Goal: Task Accomplishment & Management: Manage account settings

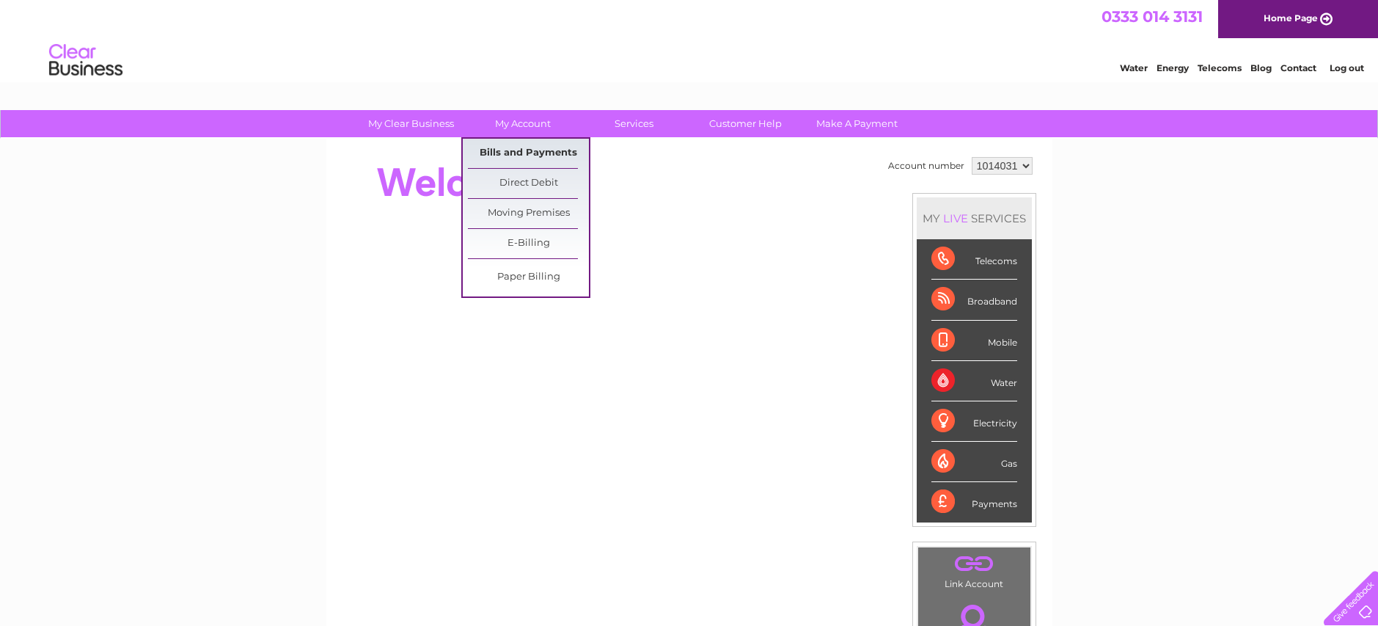
click at [515, 153] on link "Bills and Payments" at bounding box center [528, 153] width 121 height 29
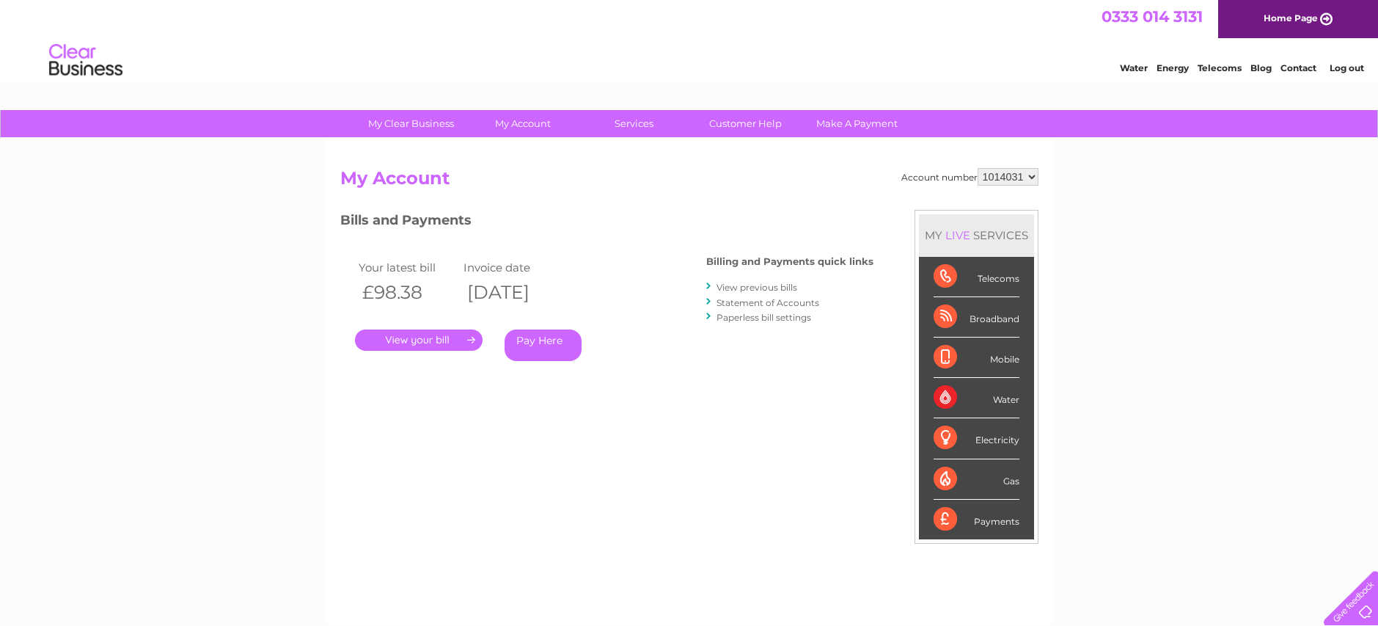
click at [415, 340] on link "." at bounding box center [419, 339] width 128 height 21
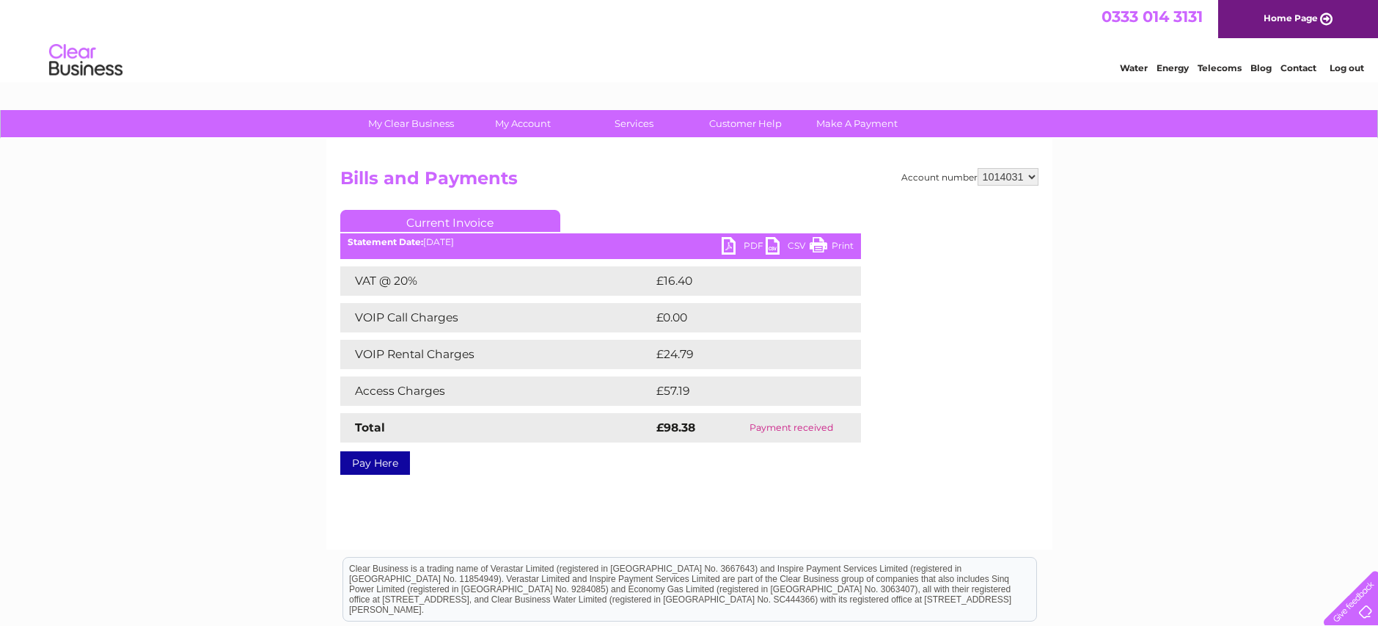
click at [820, 246] on link "Print" at bounding box center [832, 247] width 44 height 21
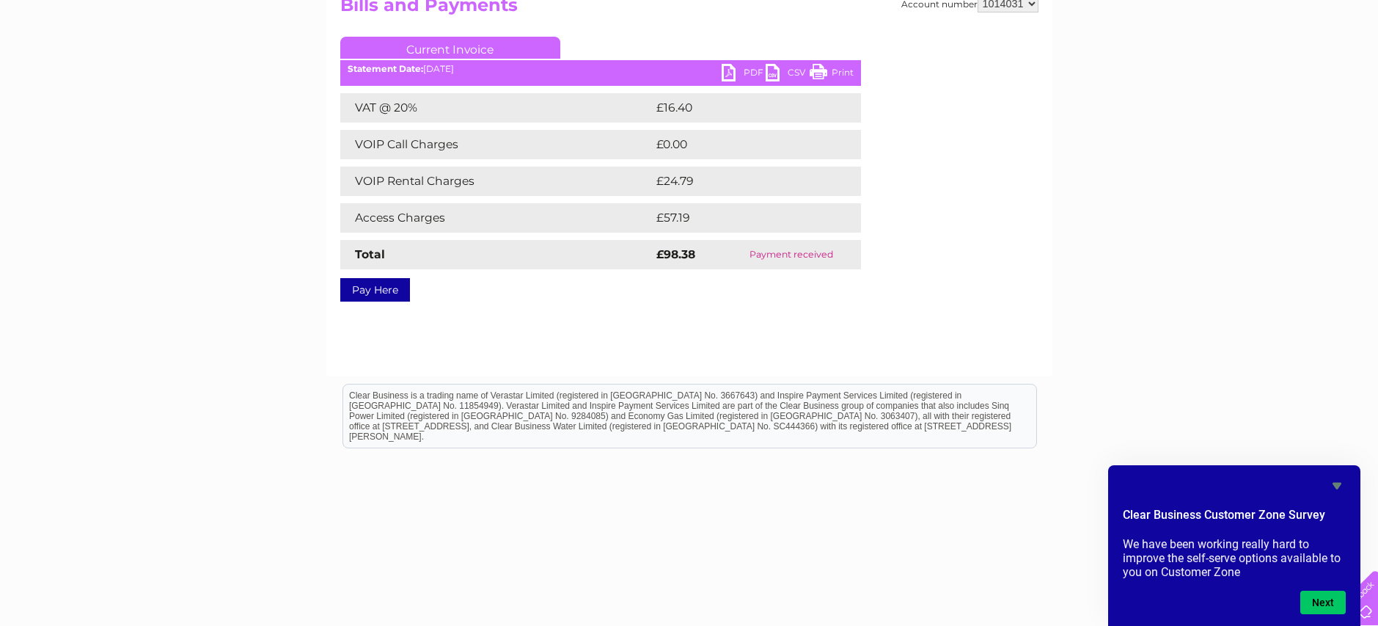
scroll to position [186, 0]
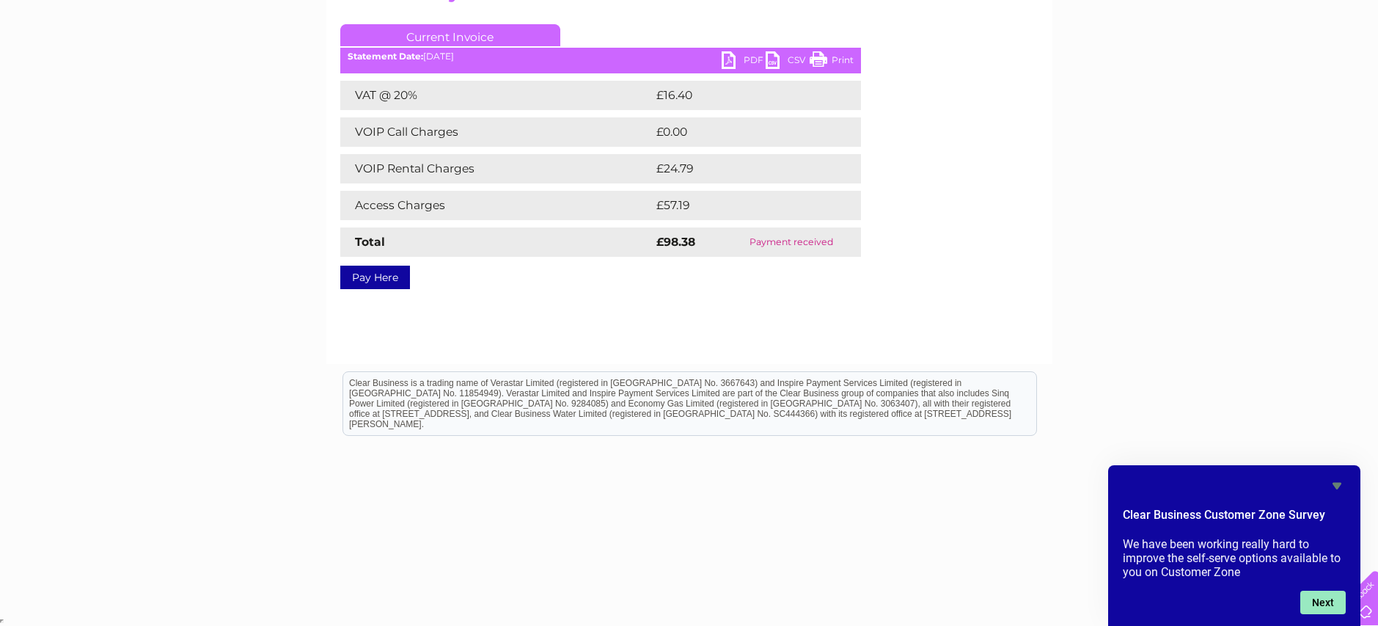
click at [1321, 604] on button "Next" at bounding box center [1322, 601] width 45 height 23
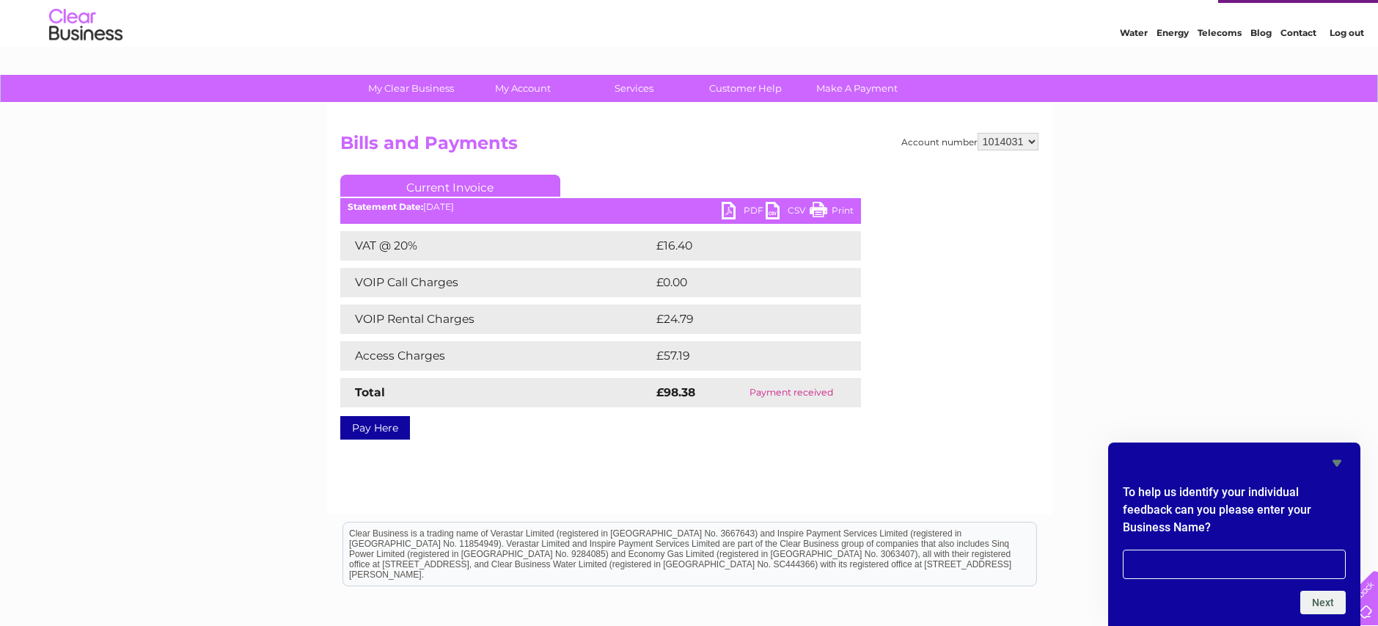
scroll to position [0, 0]
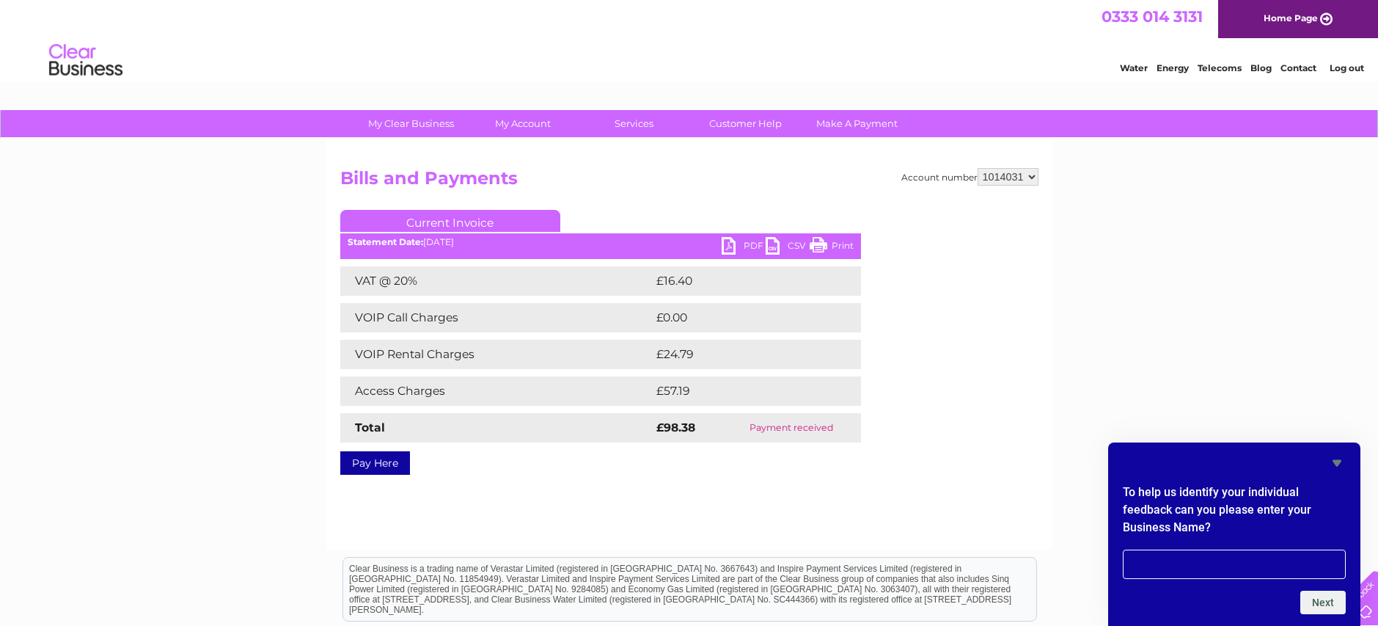
click at [1276, 20] on link "Home Page" at bounding box center [1298, 19] width 160 height 38
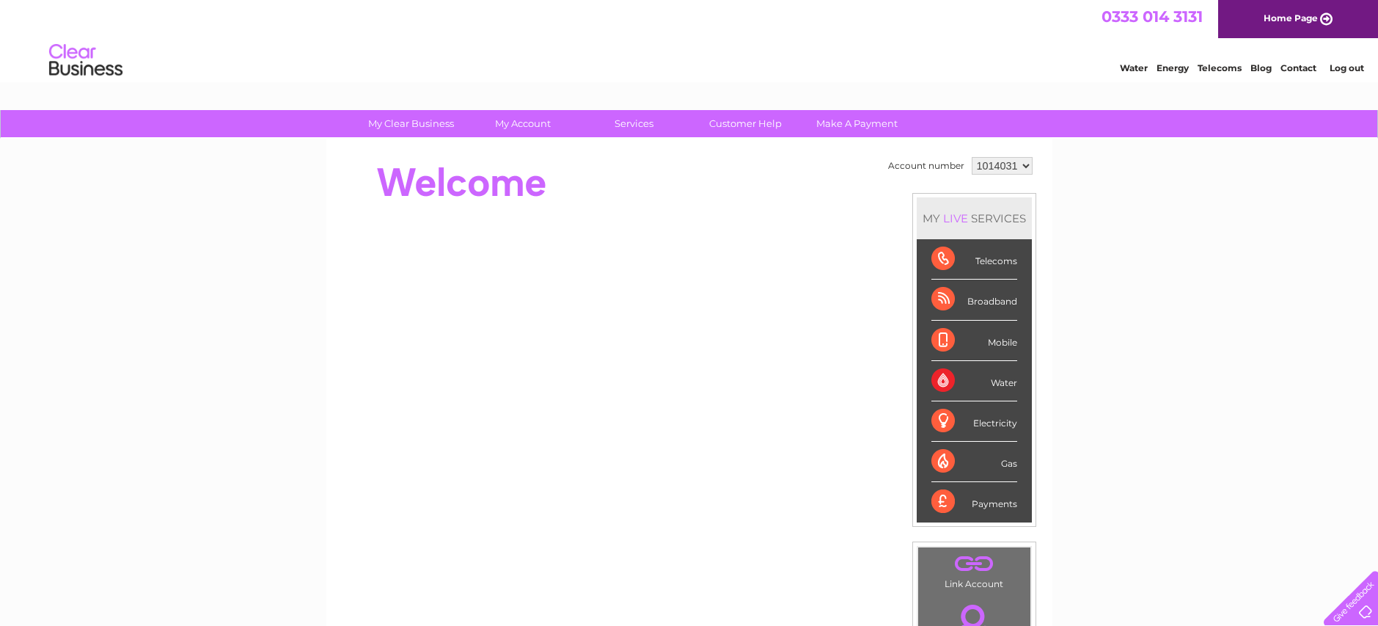
click at [1025, 166] on select "1014031 1014032" at bounding box center [1002, 166] width 61 height 18
click at [972, 157] on select "1014031 1014032" at bounding box center [1002, 166] width 61 height 18
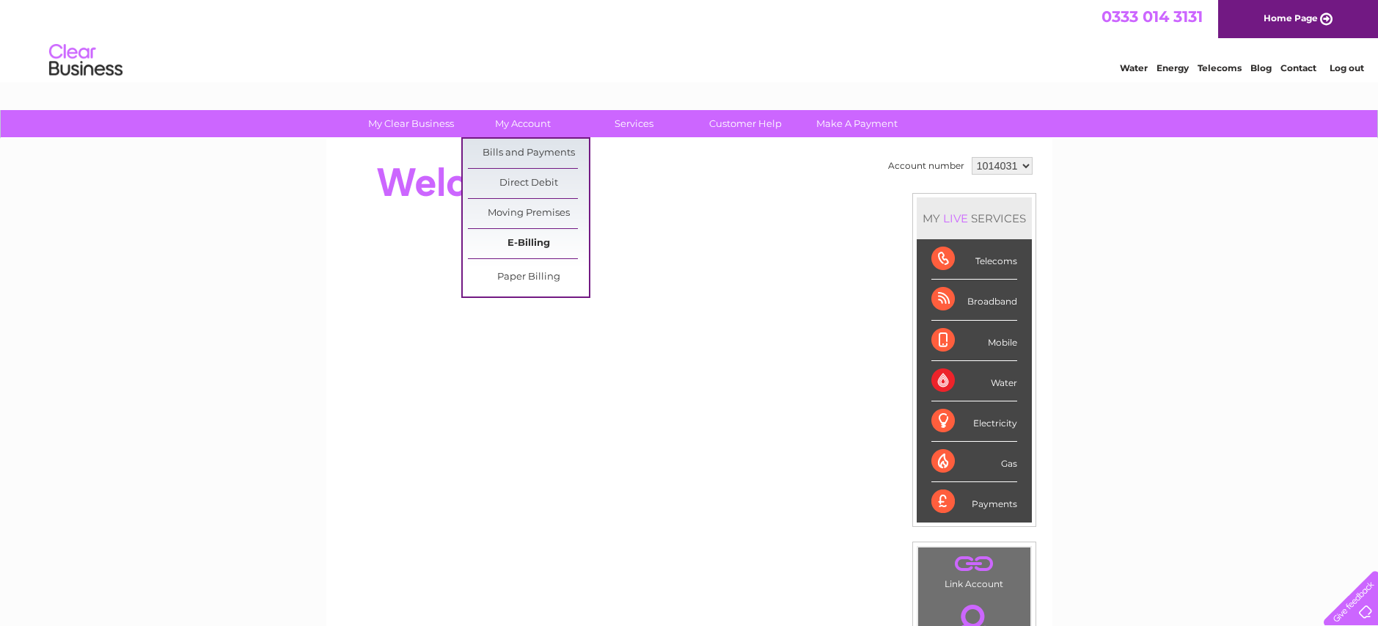
click at [525, 246] on link "E-Billing" at bounding box center [528, 243] width 121 height 29
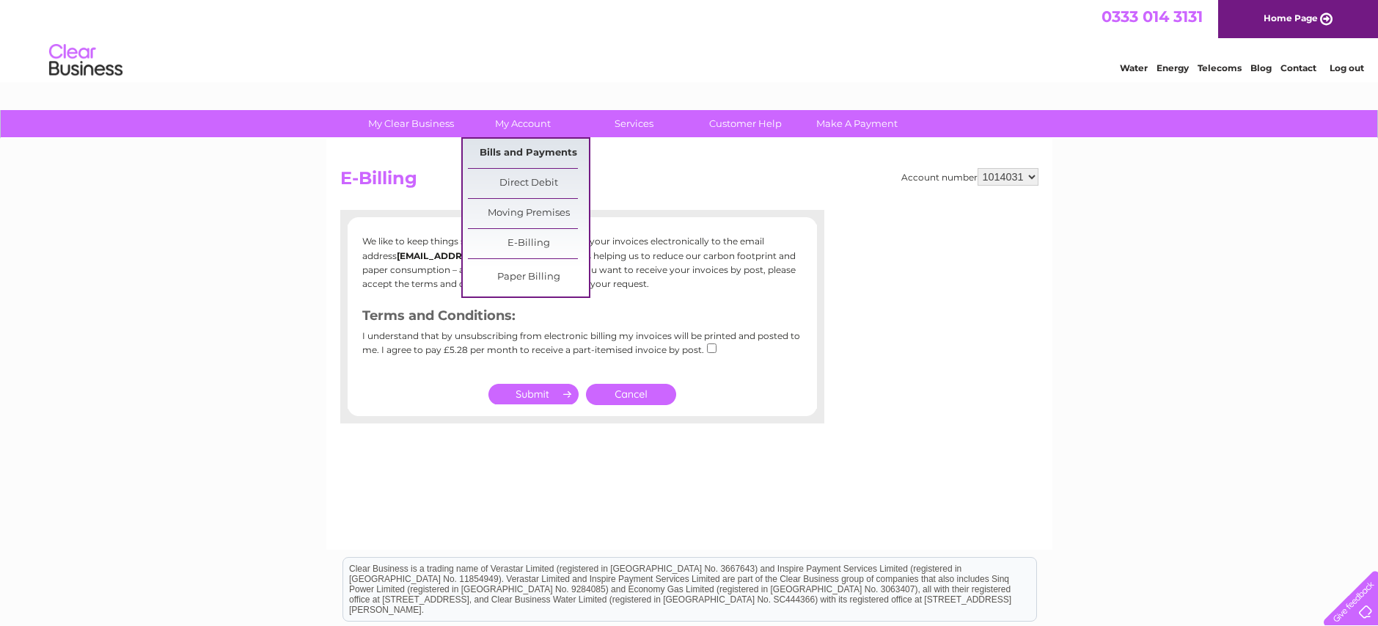
click at [516, 155] on link "Bills and Payments" at bounding box center [528, 153] width 121 height 29
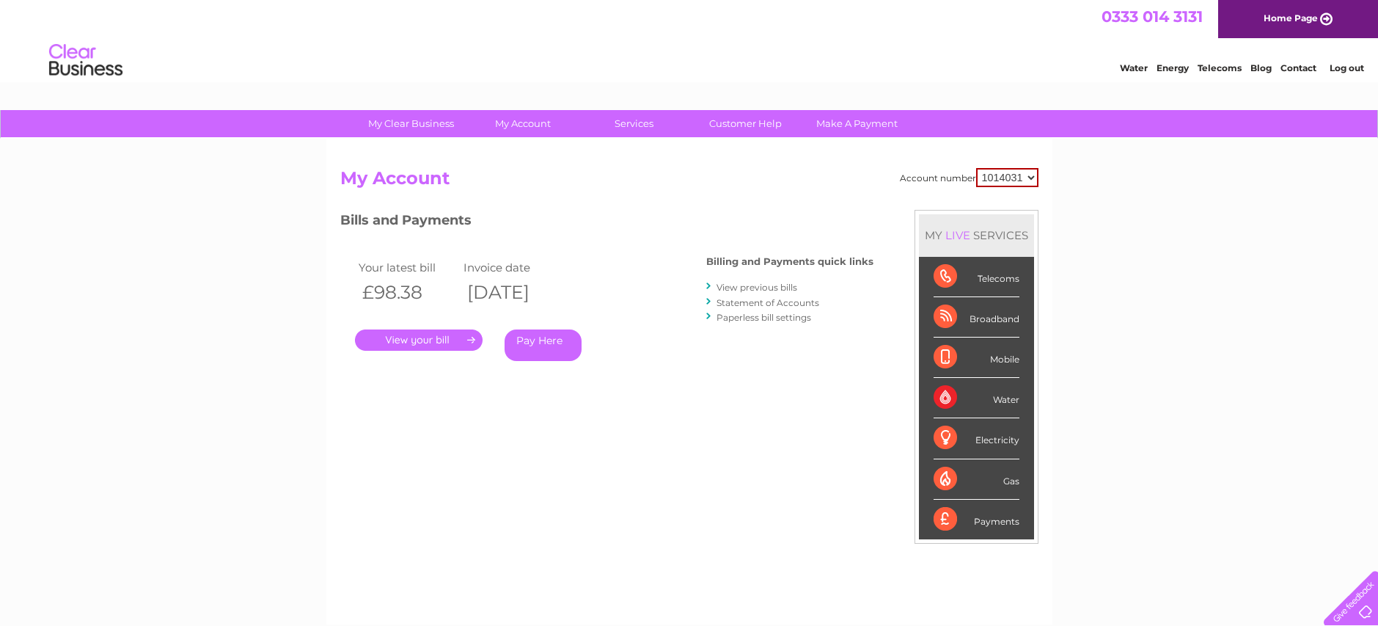
click at [757, 288] on link "View previous bills" at bounding box center [756, 287] width 81 height 11
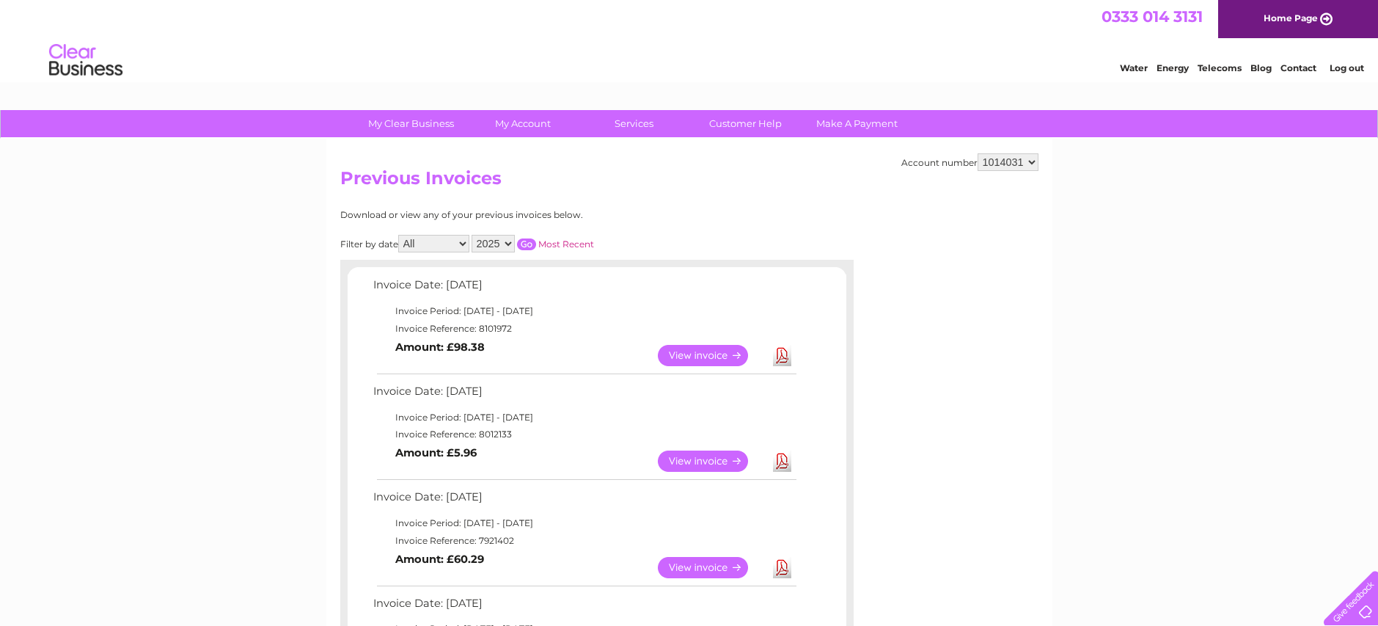
click at [697, 463] on link "View" at bounding box center [712, 460] width 108 height 21
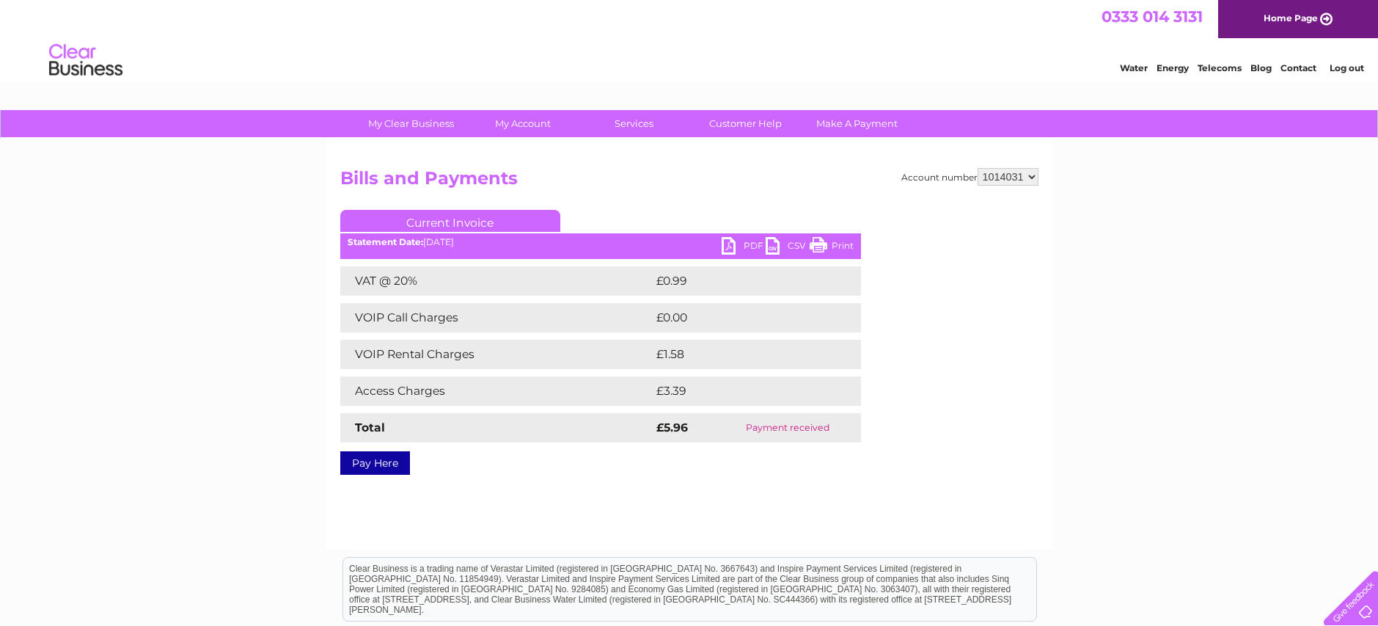
click at [736, 246] on link "PDF" at bounding box center [744, 247] width 44 height 21
click at [726, 248] on link "PDF" at bounding box center [744, 247] width 44 height 21
click at [838, 246] on link "Print" at bounding box center [832, 247] width 44 height 21
